Goal: Task Accomplishment & Management: Use online tool/utility

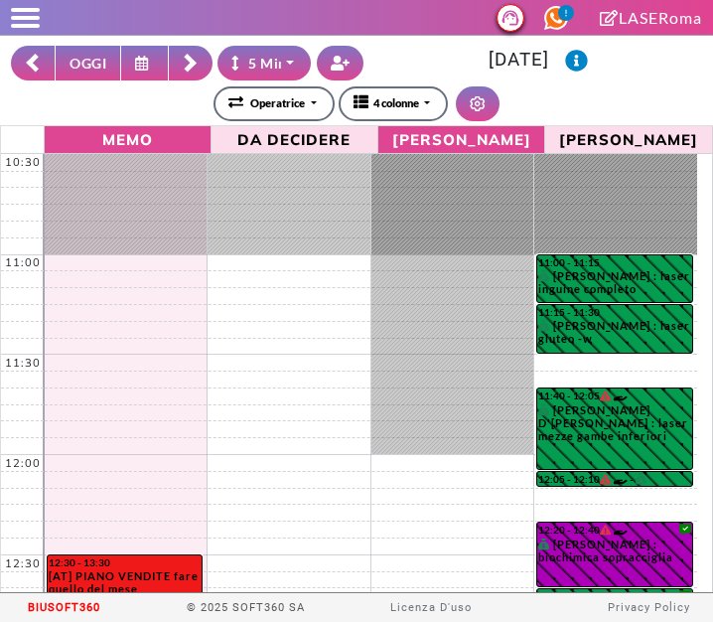
select select "*"
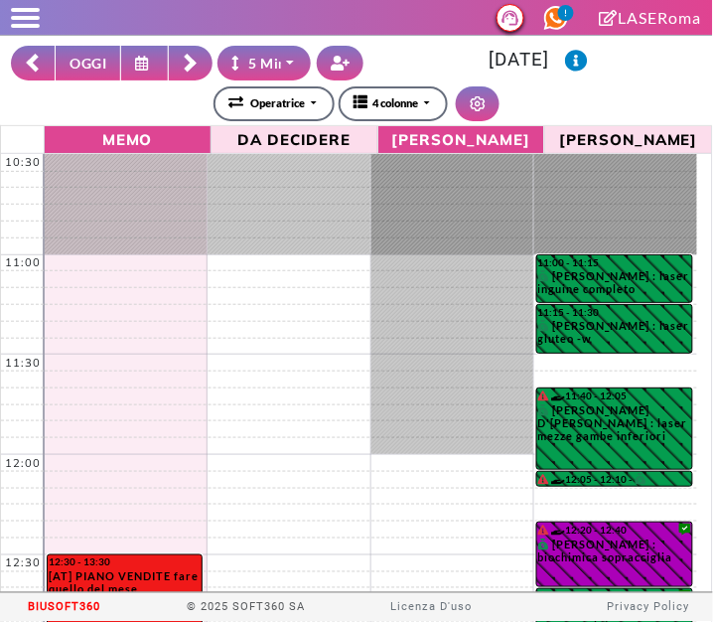
scroll to position [260, 0]
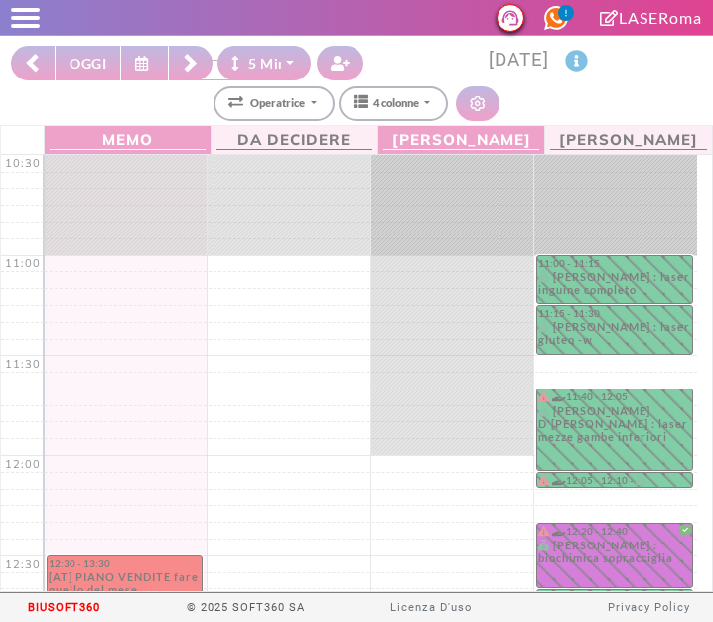
select select "*"
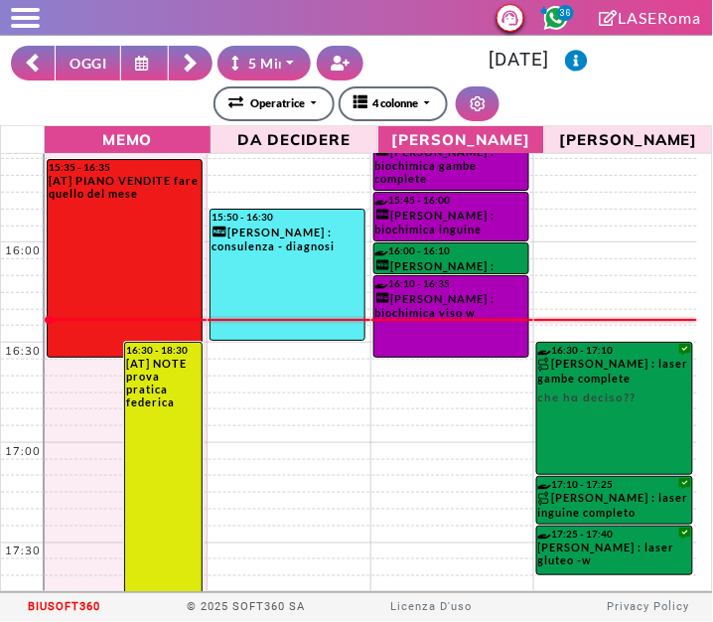
scroll to position [1009, 0]
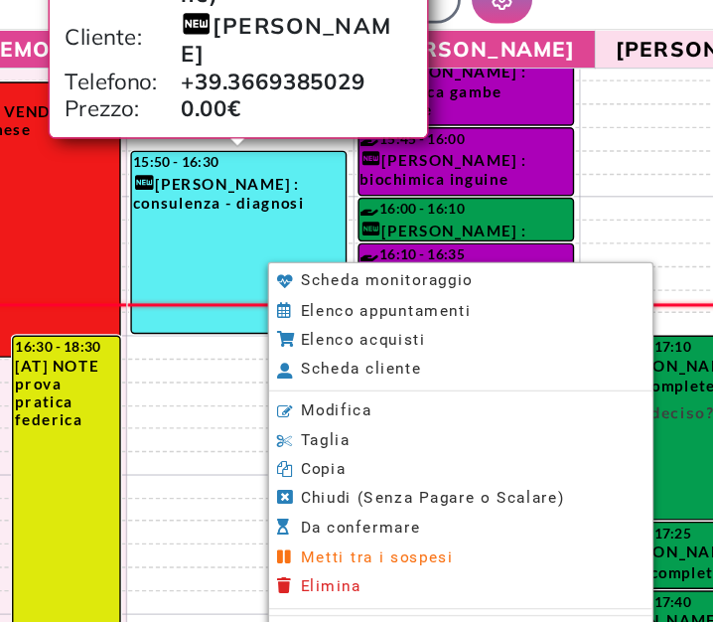
click at [393, 396] on li "Modifica" at bounding box center [448, 400] width 276 height 21
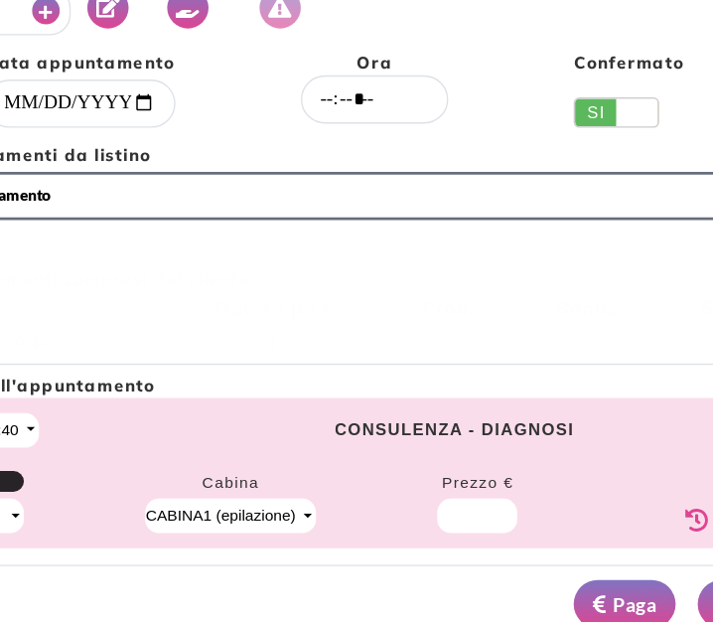
select select "*****"
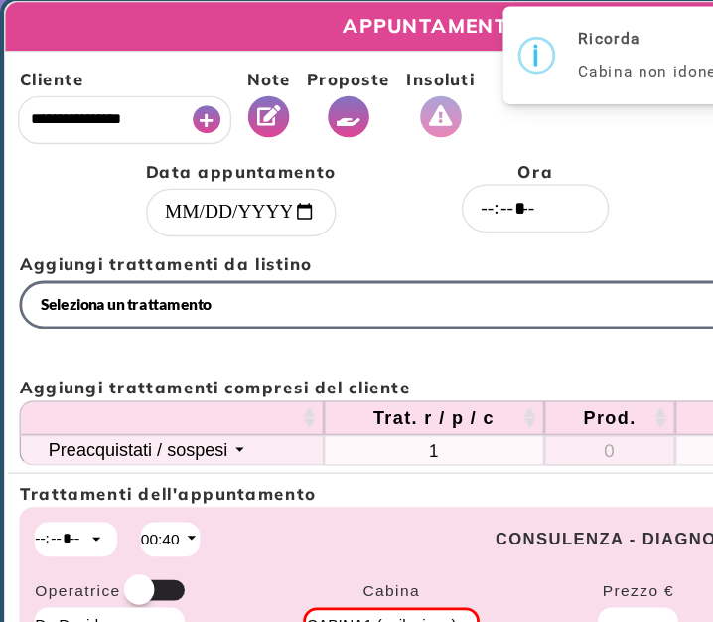
click at [243, 93] on button "Vedi Proposte" at bounding box center [251, 87] width 30 height 30
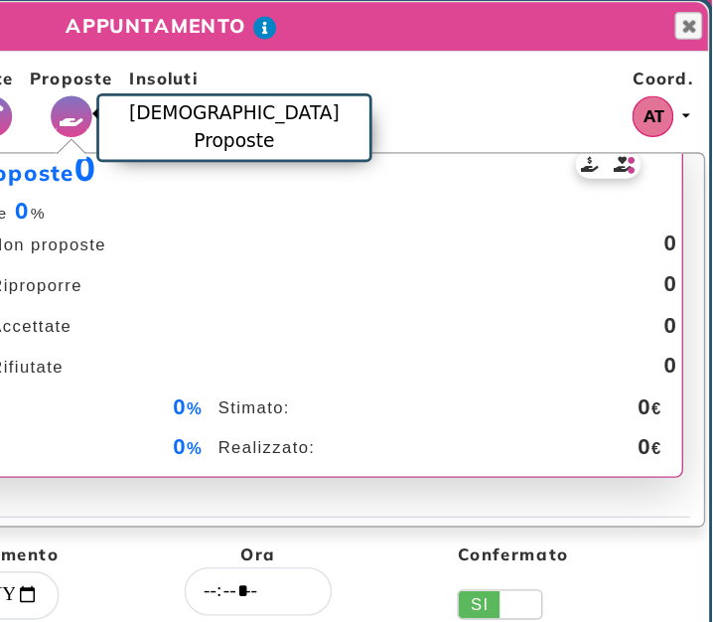
scroll to position [0, 0]
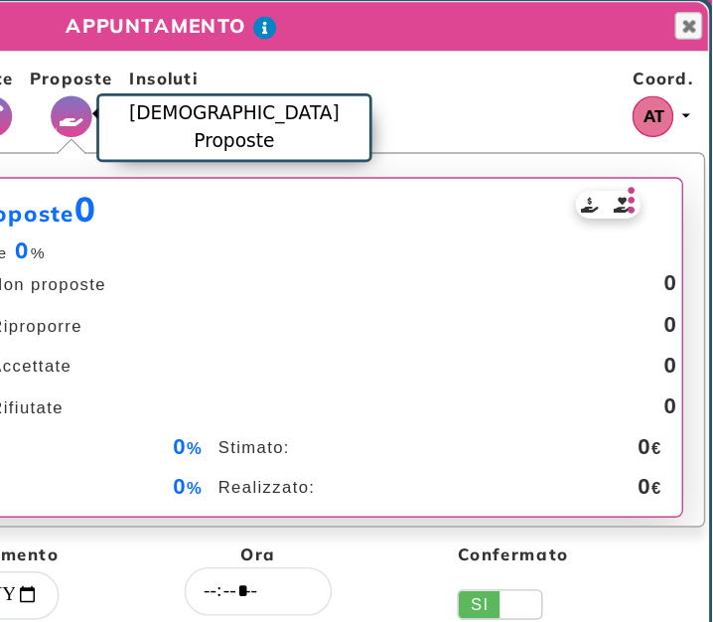
click at [650, 148] on icon at bounding box center [656, 147] width 13 height 28
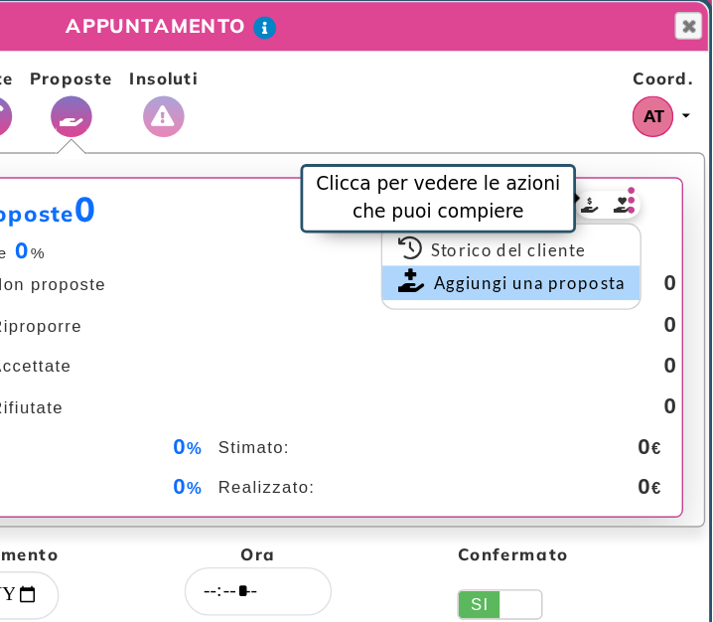
click at [591, 209] on link "Aggiungi una proposta" at bounding box center [569, 206] width 186 height 25
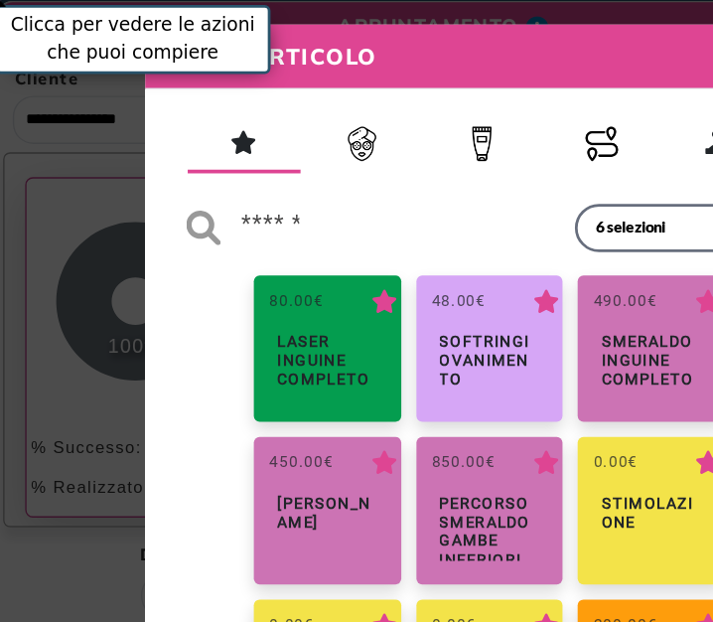
click at [443, 105] on button "Percorsi" at bounding box center [437, 107] width 86 height 38
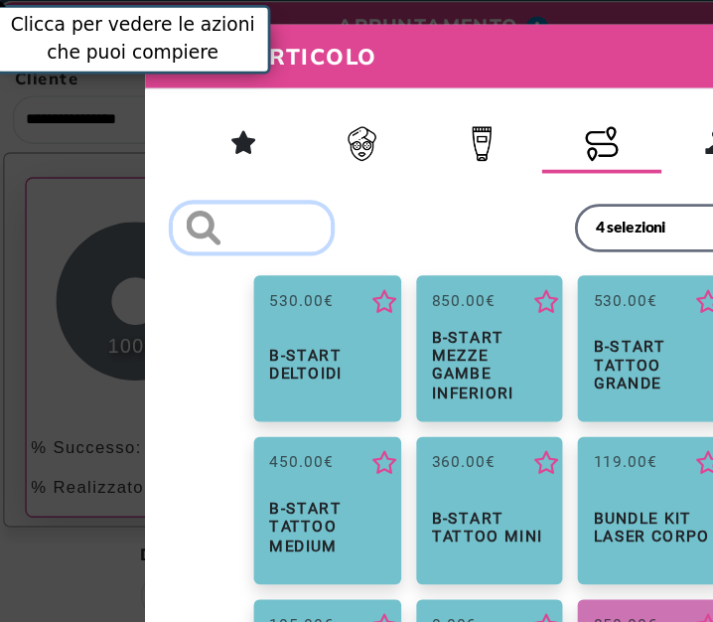
click at [221, 174] on input "search" at bounding box center [185, 166] width 114 height 35
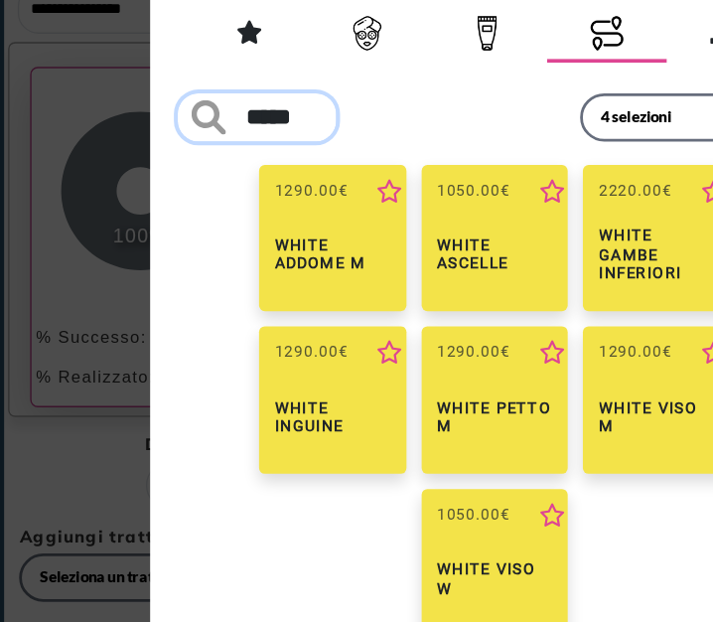
scroll to position [0, 13]
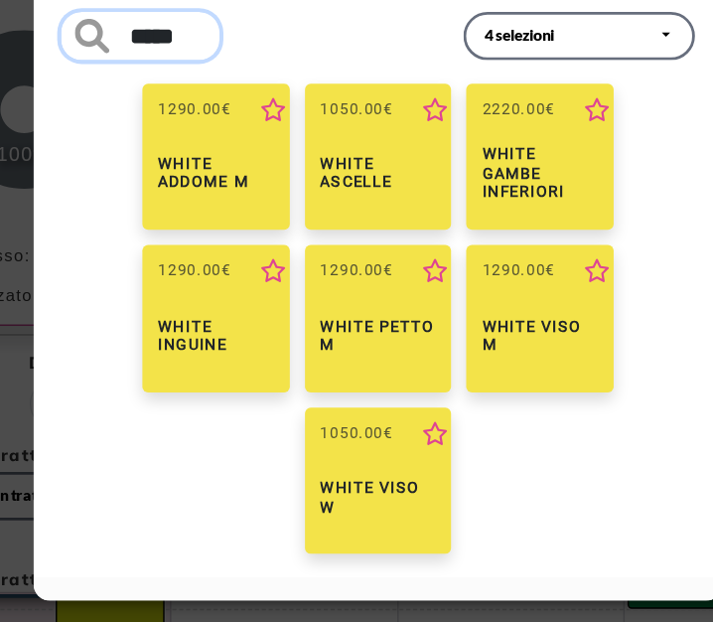
type input "*****"
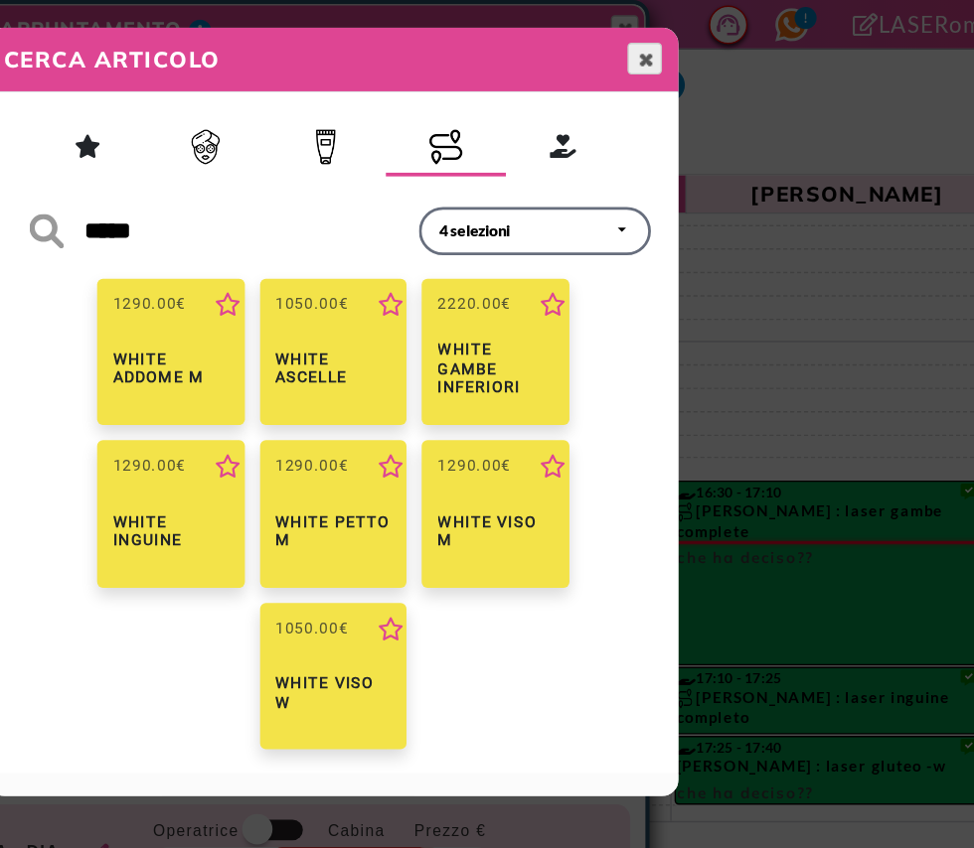
click at [705, 48] on span "Chiudi" at bounding box center [711, 43] width 16 height 16
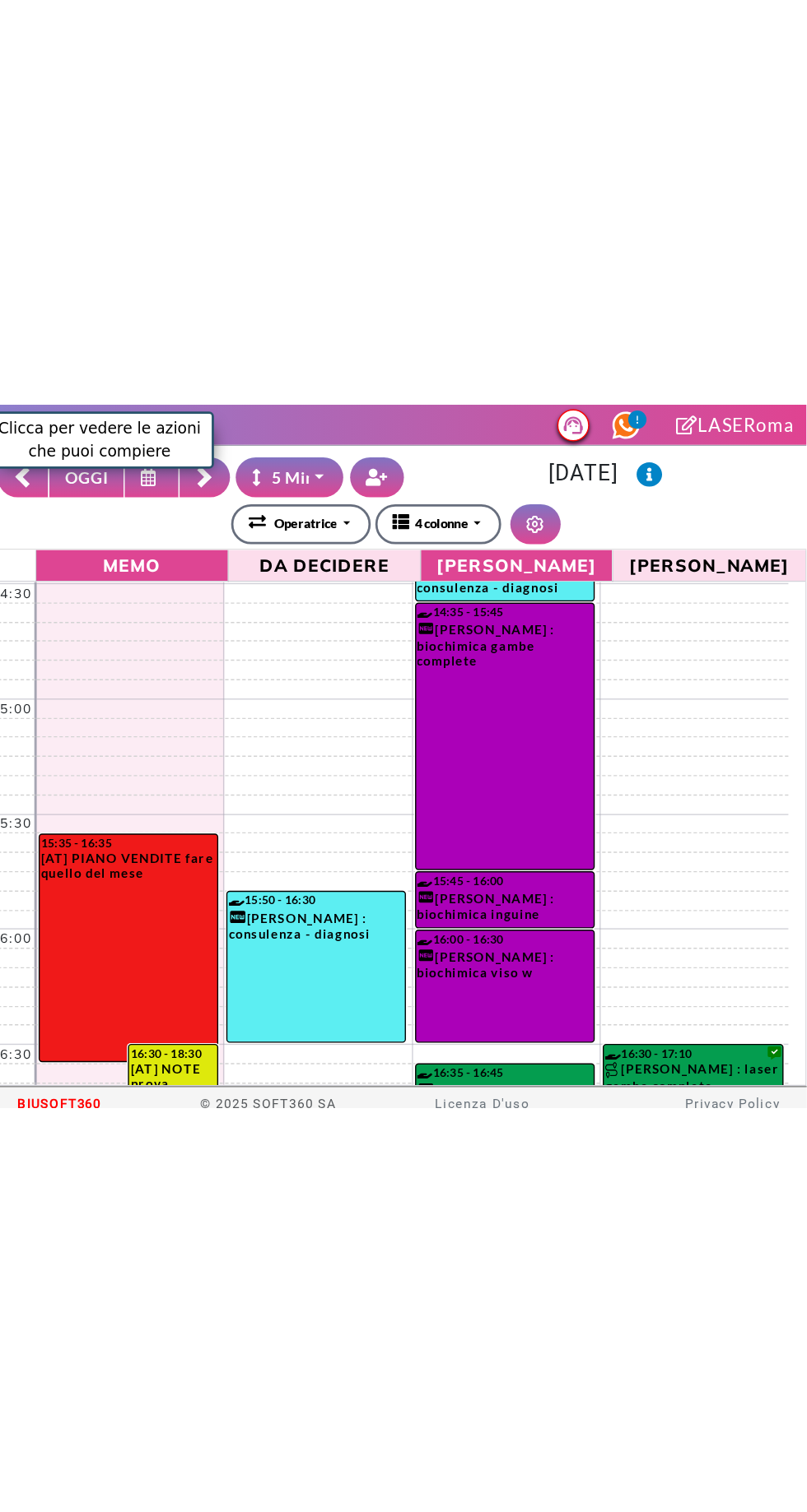
scroll to position [668, 0]
